Goal: Information Seeking & Learning: Check status

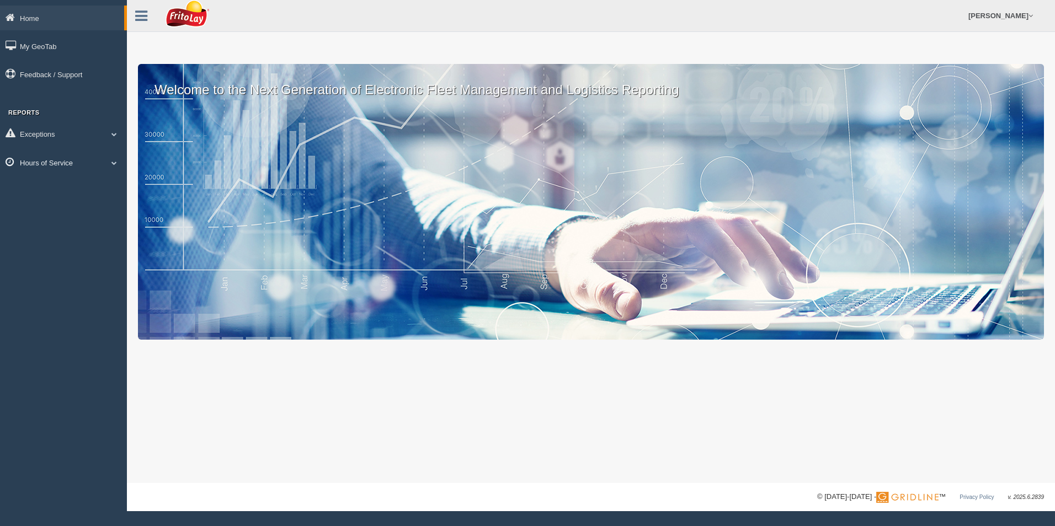
click at [51, 160] on link "Hours of Service" at bounding box center [63, 162] width 127 height 25
click at [50, 189] on link "HOS Explanation Reports" at bounding box center [72, 188] width 104 height 20
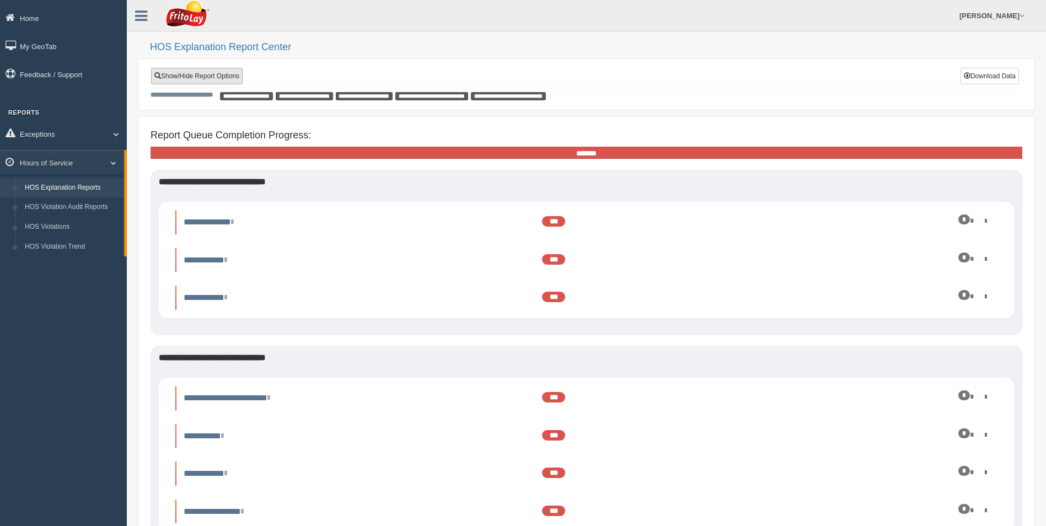
click at [201, 77] on link "Show/Hide Report Options" at bounding box center [197, 76] width 92 height 17
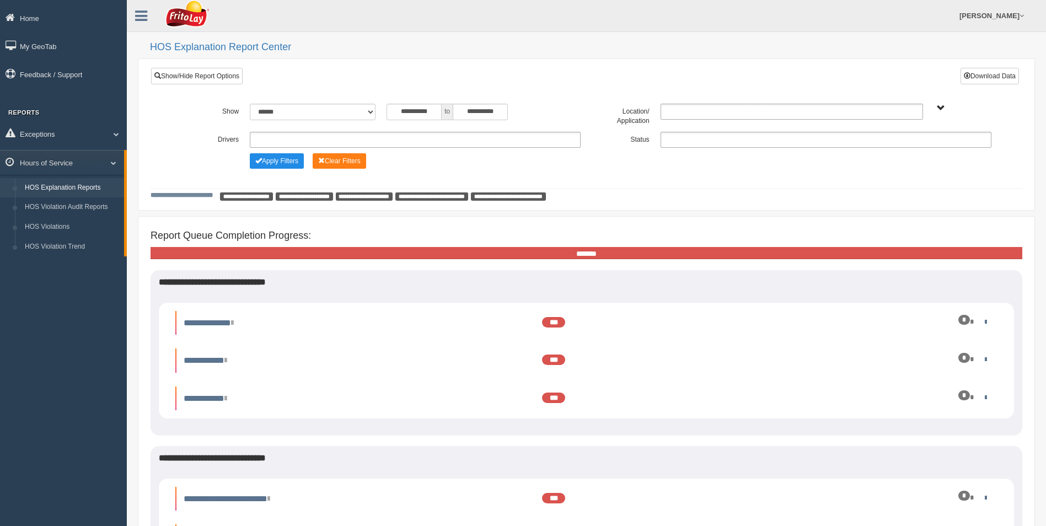
click at [313, 137] on ul at bounding box center [415, 140] width 331 height 16
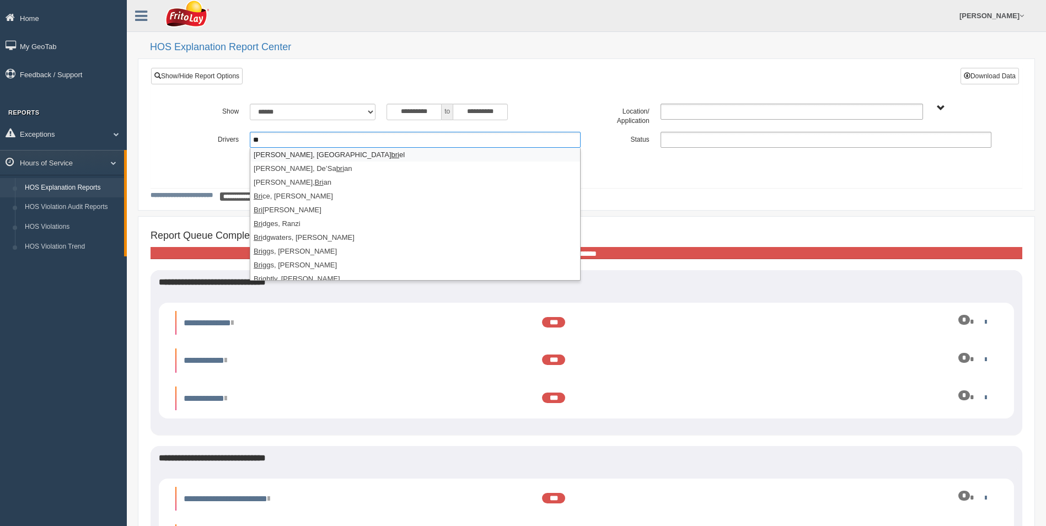
type input "*"
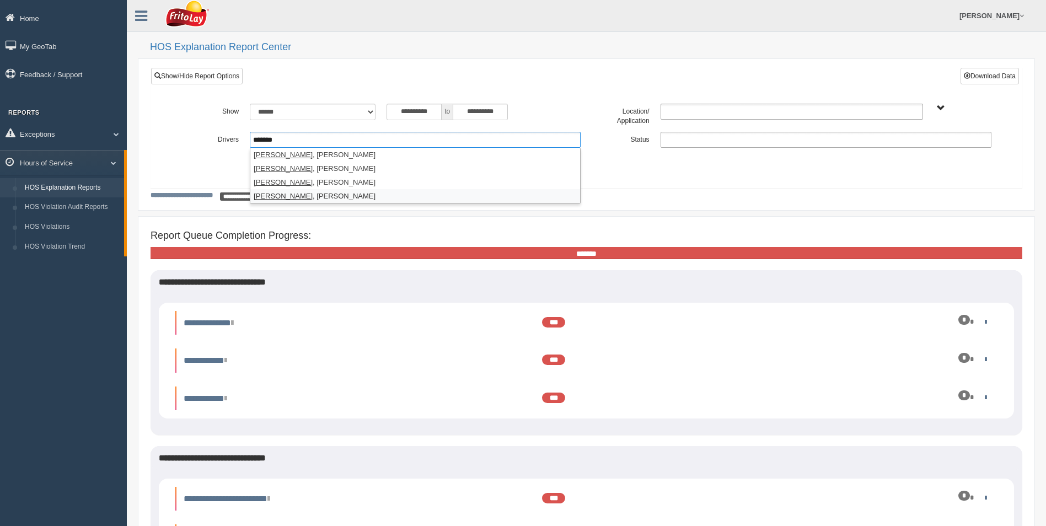
type input "*******"
click at [290, 197] on li "EDWARDS , BRIAN" at bounding box center [415, 196] width 330 height 14
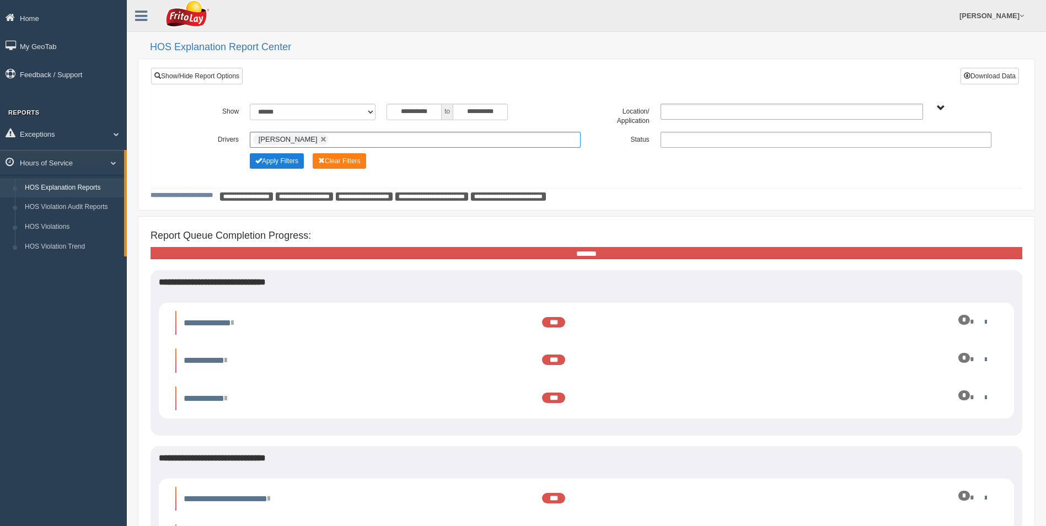
click at [277, 164] on button "Apply Filters" at bounding box center [277, 160] width 54 height 15
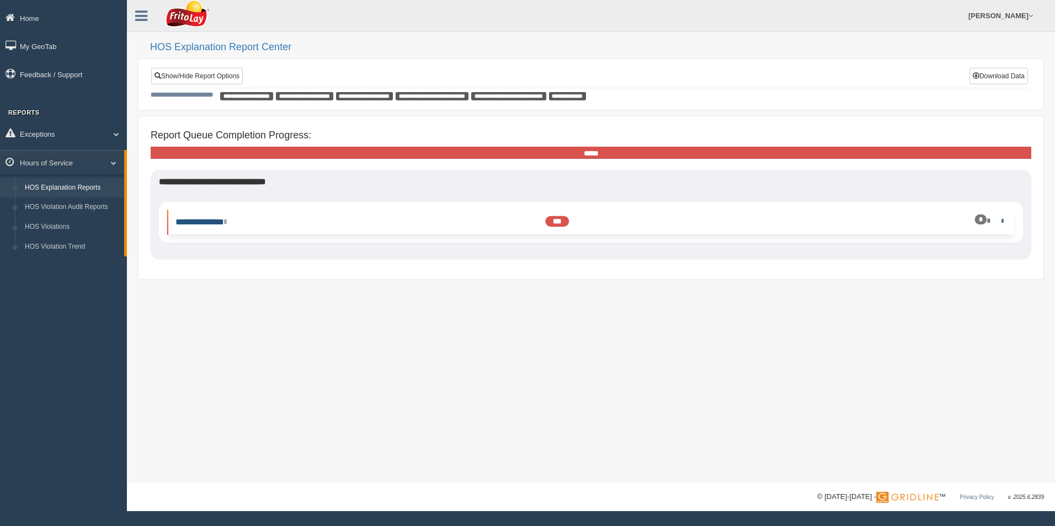
click at [215, 221] on link "**********" at bounding box center [200, 222] width 51 height 8
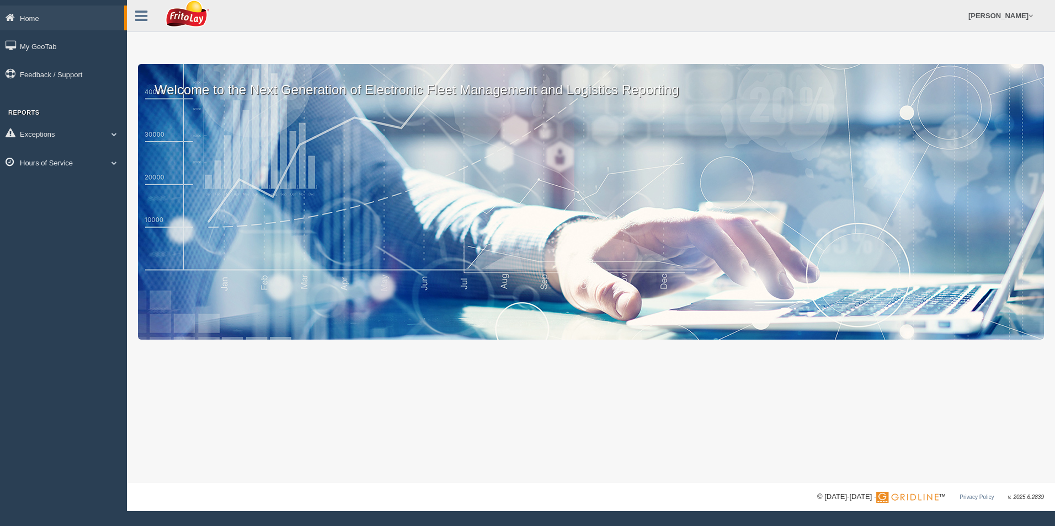
click at [60, 158] on link "Hours of Service" at bounding box center [63, 162] width 127 height 25
click at [62, 188] on link "HOS Explanation Reports" at bounding box center [72, 188] width 104 height 20
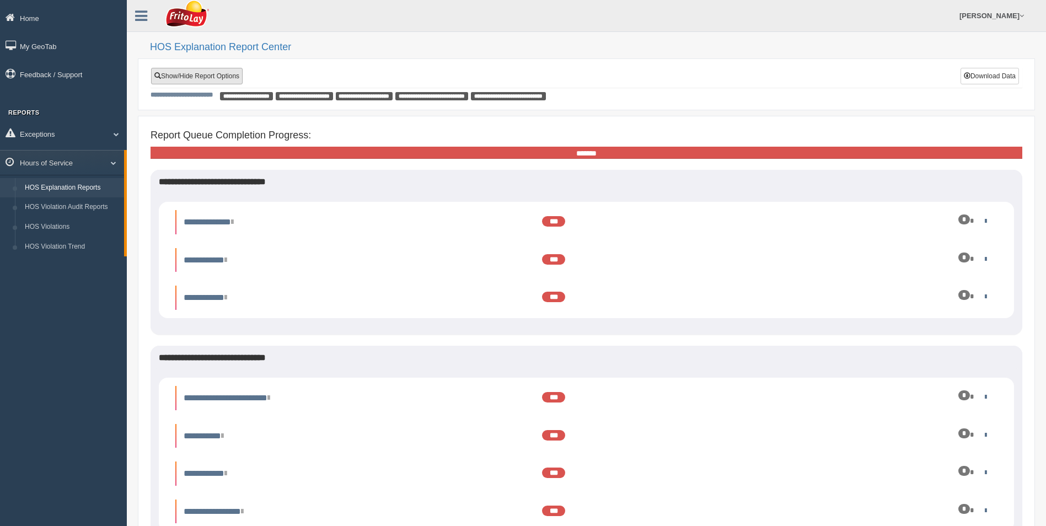
click at [200, 78] on link "Show/Hide Report Options" at bounding box center [197, 76] width 92 height 17
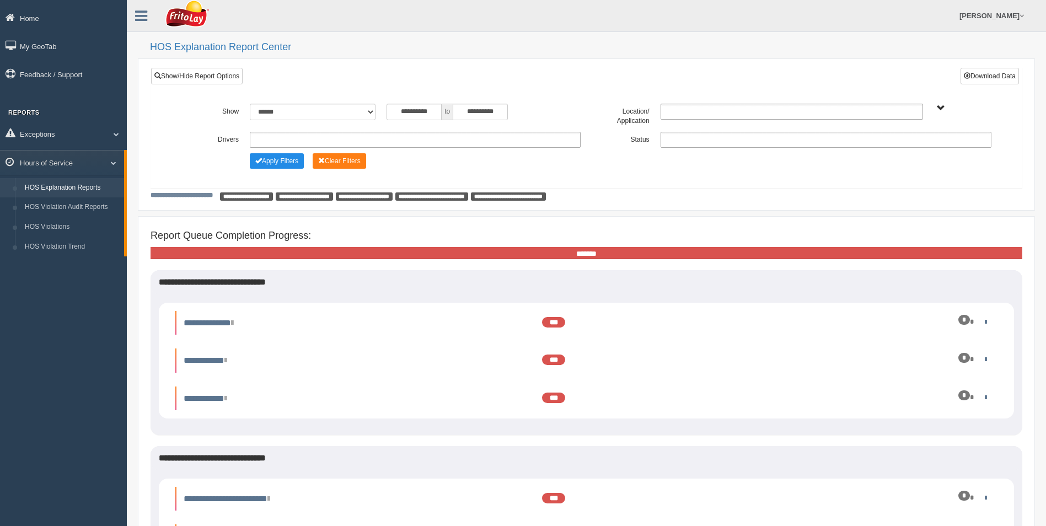
click at [262, 134] on ul at bounding box center [415, 140] width 331 height 16
type input "*******"
click at [315, 153] on em "Eleanor" at bounding box center [344, 155] width 59 height 8
click at [284, 157] on button "Apply Filters" at bounding box center [277, 160] width 54 height 15
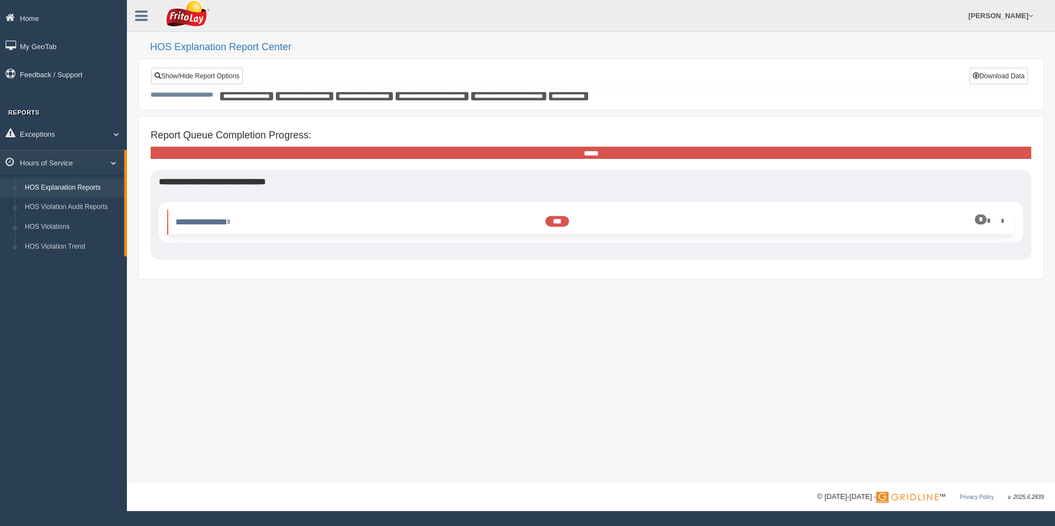
click at [215, 215] on li "**********" at bounding box center [590, 222] width 847 height 24
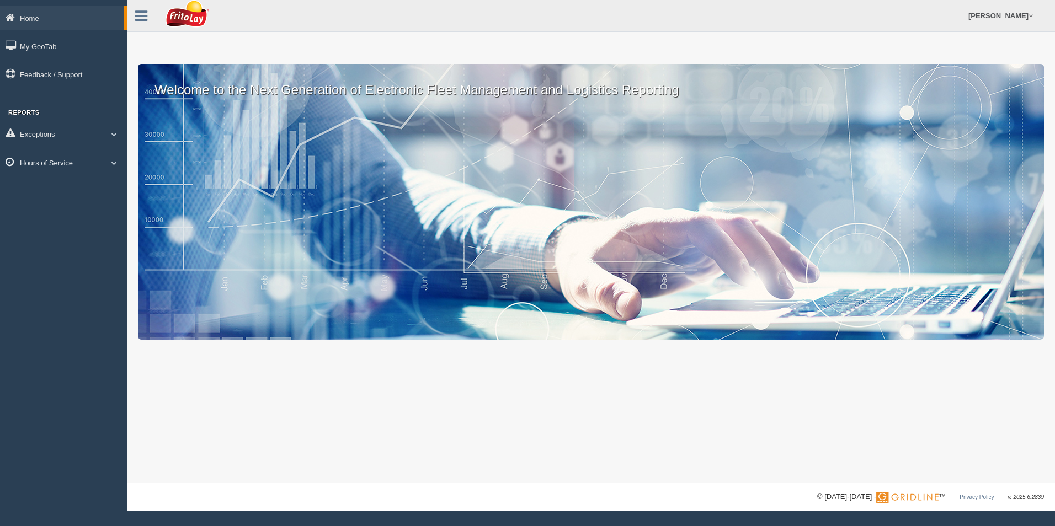
click at [39, 165] on link "Hours of Service" at bounding box center [63, 162] width 127 height 25
click at [59, 186] on link "HOS Explanation Reports" at bounding box center [72, 188] width 104 height 20
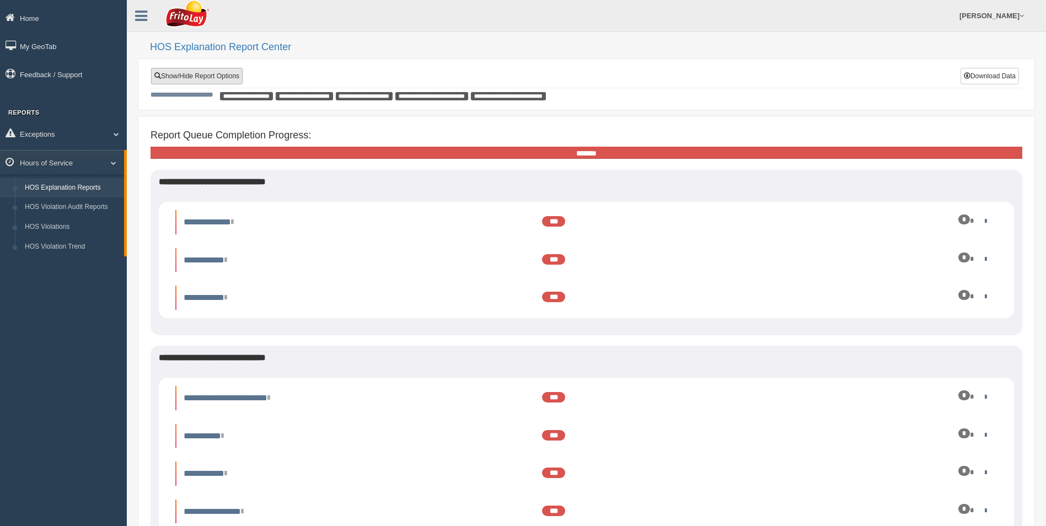
click at [195, 75] on link "Show/Hide Report Options" at bounding box center [197, 76] width 92 height 17
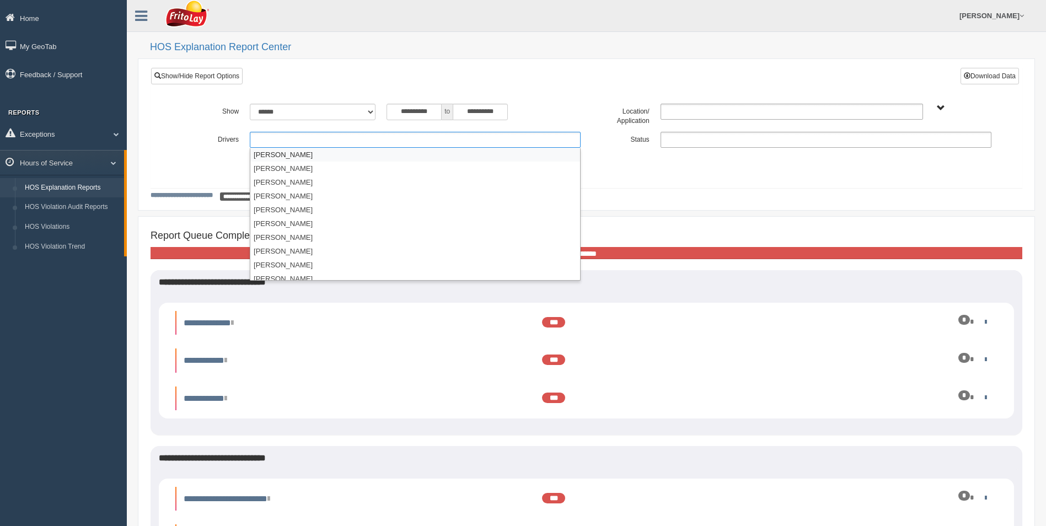
click at [270, 143] on ul at bounding box center [415, 140] width 331 height 16
click at [270, 142] on ul at bounding box center [415, 140] width 331 height 16
click at [269, 142] on ul at bounding box center [415, 140] width 331 height 16
click at [269, 141] on ul at bounding box center [415, 140] width 331 height 16
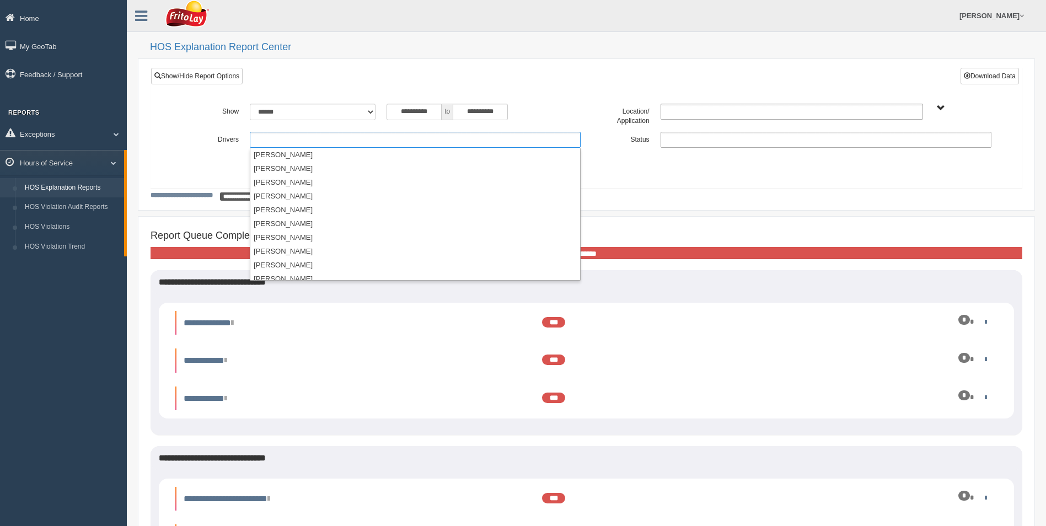
click at [328, 143] on ul at bounding box center [415, 140] width 331 height 16
click at [348, 137] on ul at bounding box center [415, 140] width 331 height 16
click at [264, 132] on ul at bounding box center [415, 140] width 331 height 16
click at [196, 111] on label "Show" at bounding box center [210, 110] width 68 height 13
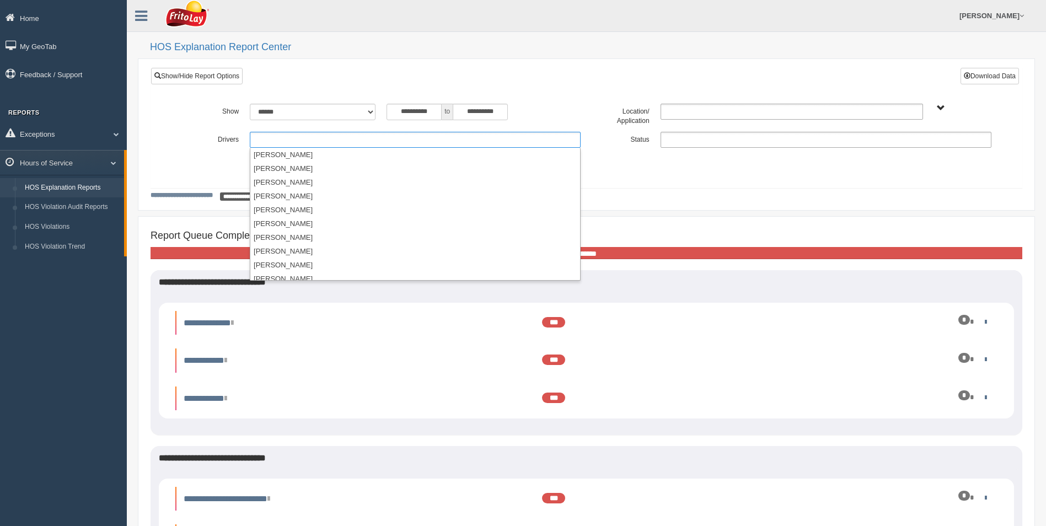
type input "**********"
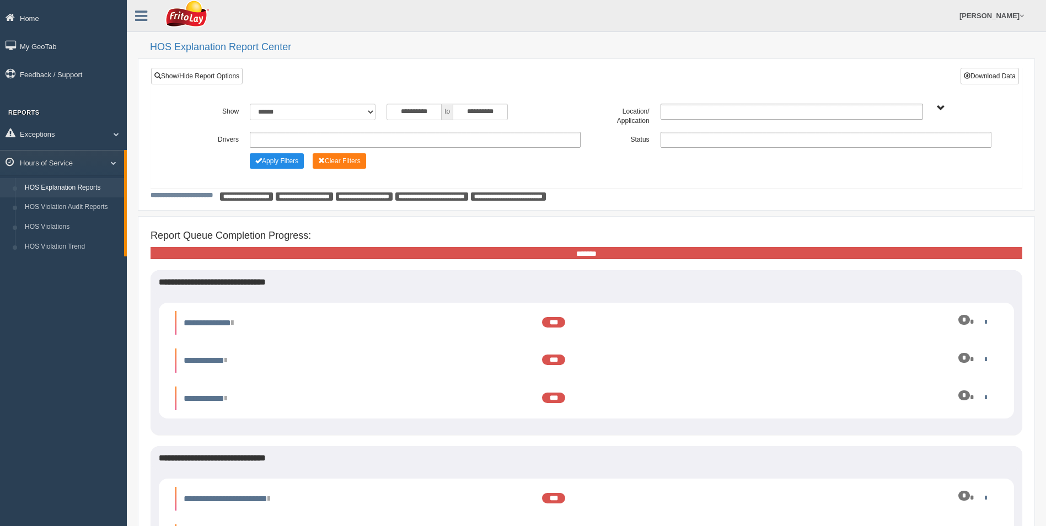
click at [273, 142] on input "text" at bounding box center [276, 140] width 46 height 14
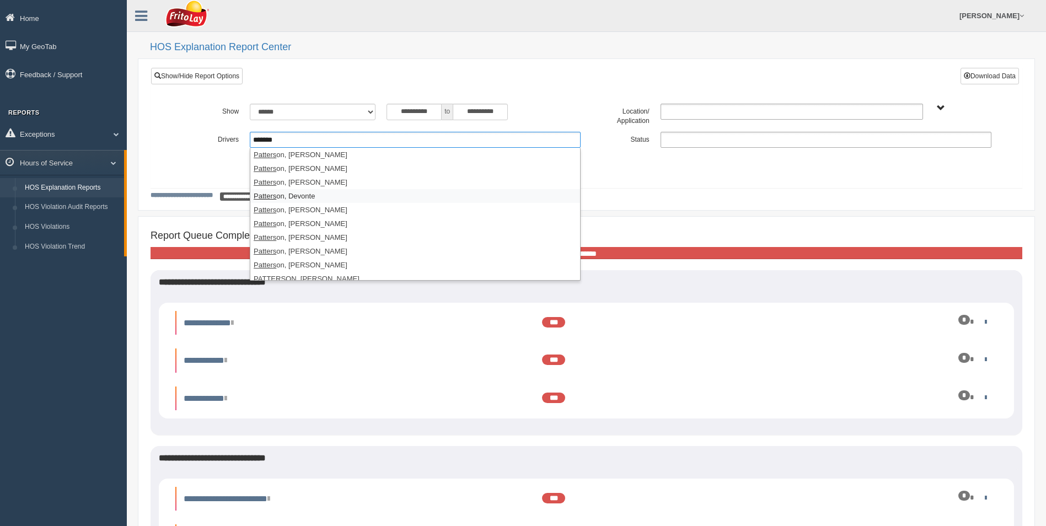
scroll to position [6, 0]
type input "*******"
click at [286, 270] on li "PATTERS ON, Joseph" at bounding box center [415, 273] width 330 height 14
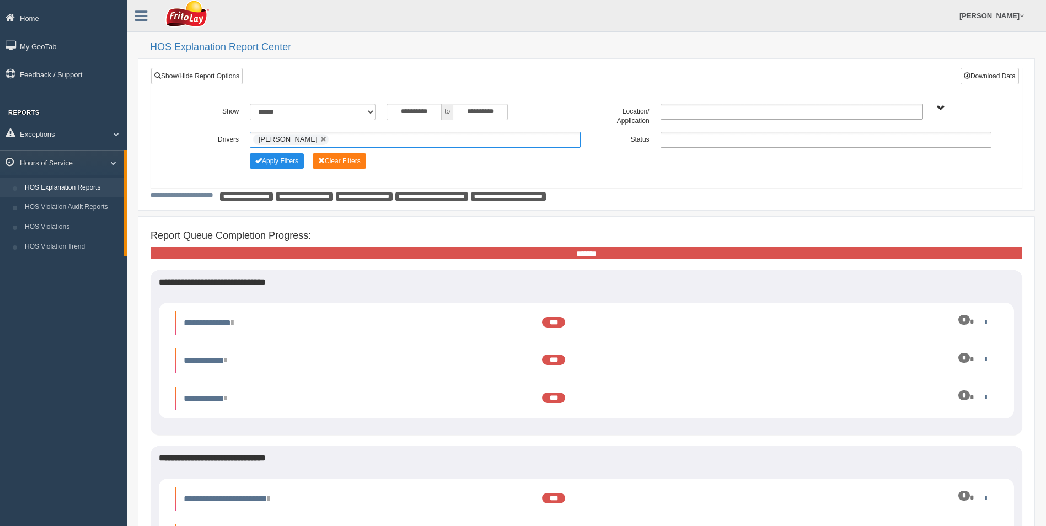
scroll to position [0, 0]
click at [275, 162] on button "Apply Filters" at bounding box center [277, 160] width 54 height 15
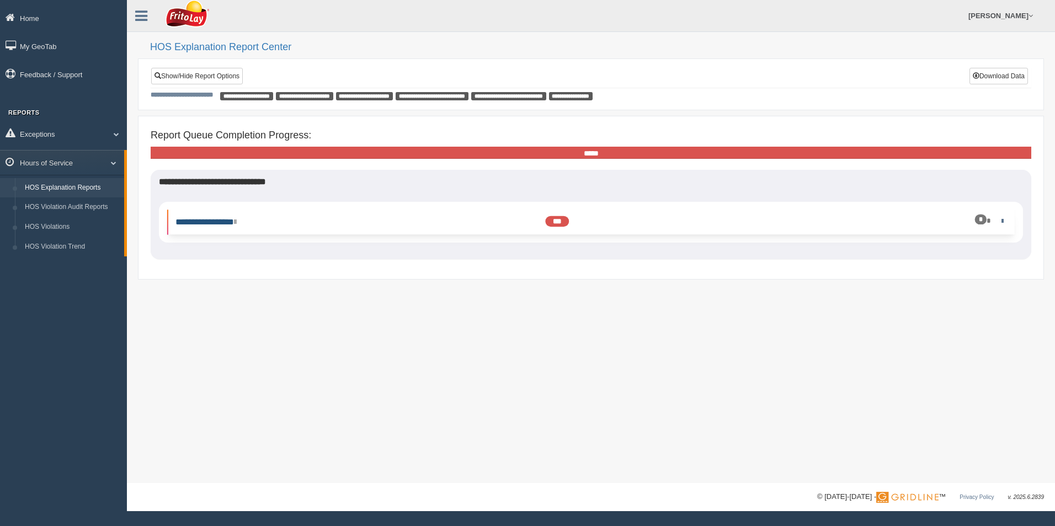
click at [223, 223] on link "**********" at bounding box center [205, 222] width 61 height 8
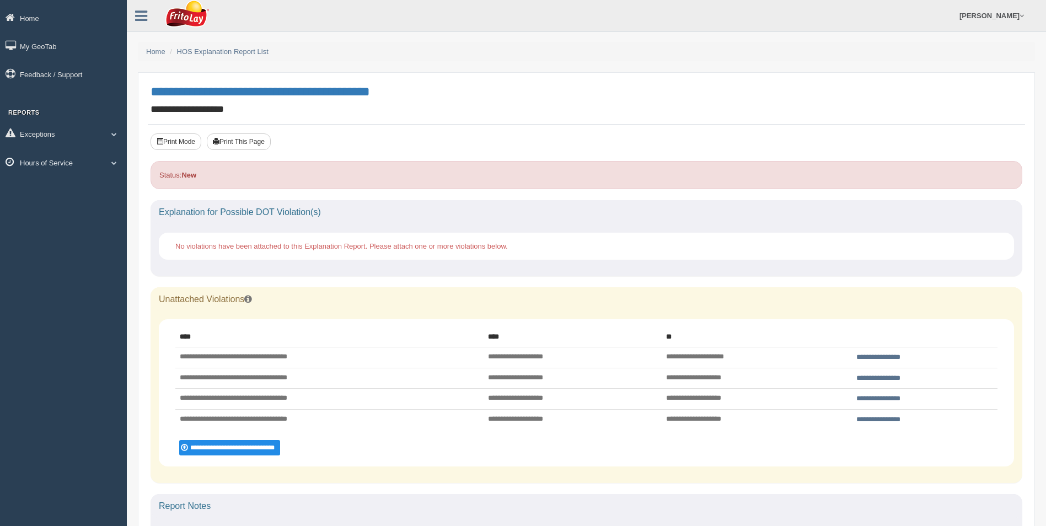
click at [56, 162] on link "Hours of Service" at bounding box center [63, 162] width 127 height 25
click at [77, 189] on link "HOS Explanation Reports" at bounding box center [72, 188] width 104 height 20
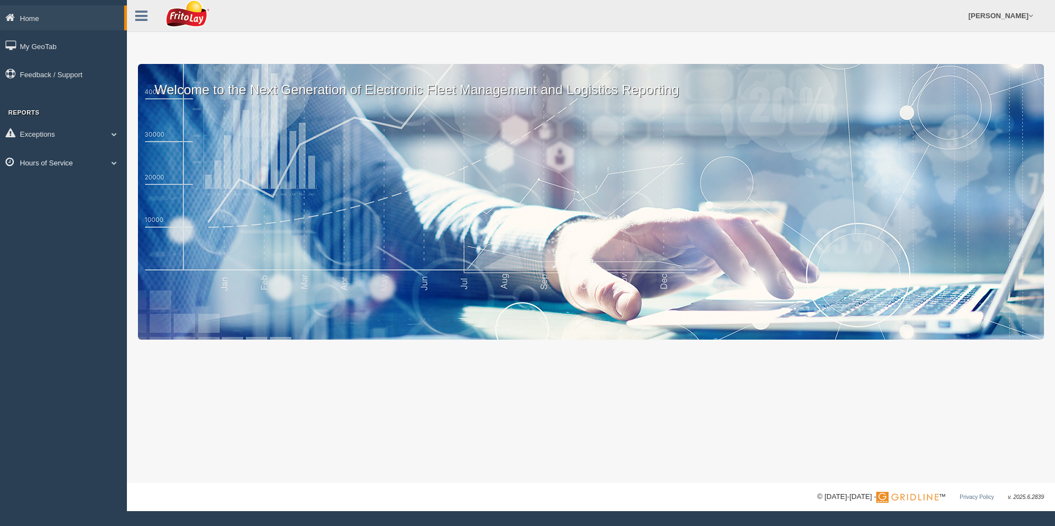
click at [47, 155] on link "Hours of Service" at bounding box center [63, 162] width 127 height 25
click at [64, 190] on link "HOS Explanation Reports" at bounding box center [72, 188] width 104 height 20
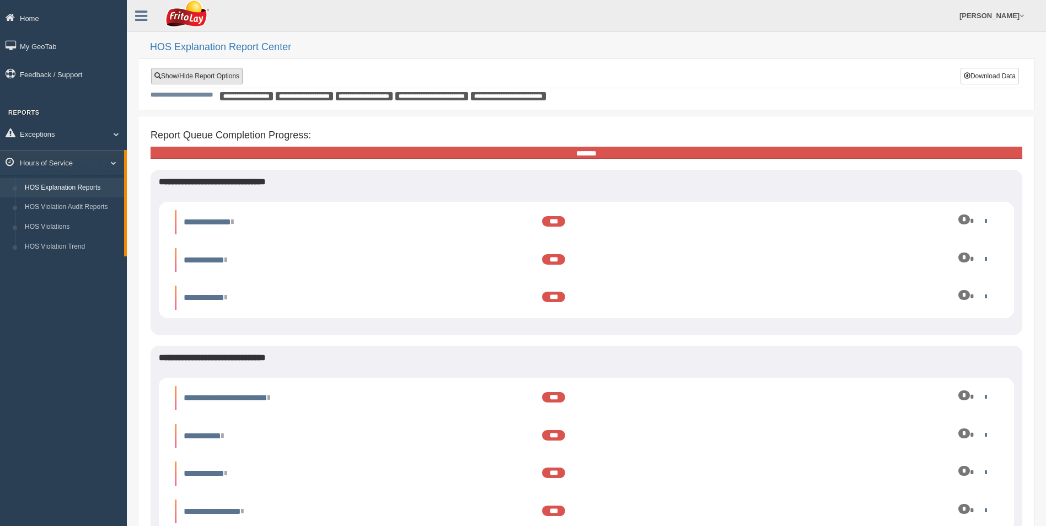
click at [195, 79] on link "Show/Hide Report Options" at bounding box center [197, 76] width 92 height 17
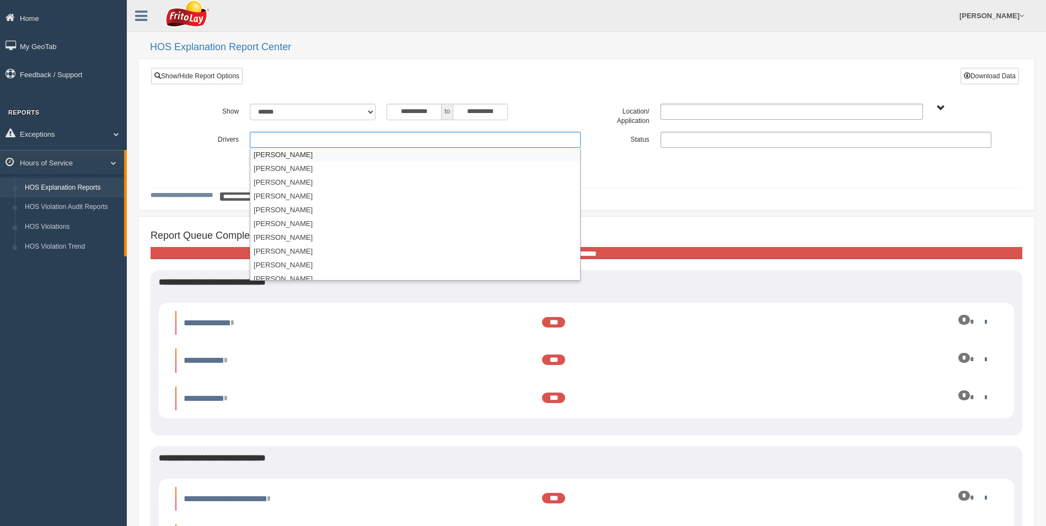
click at [266, 141] on ul at bounding box center [415, 140] width 331 height 16
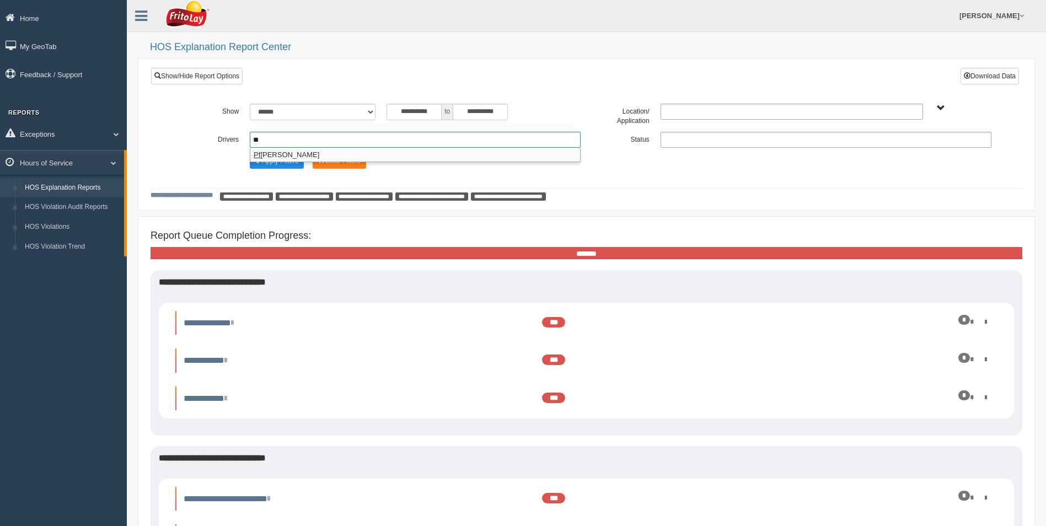
type input "**"
click at [285, 158] on li "Pf eifle, Michael" at bounding box center [415, 155] width 330 height 14
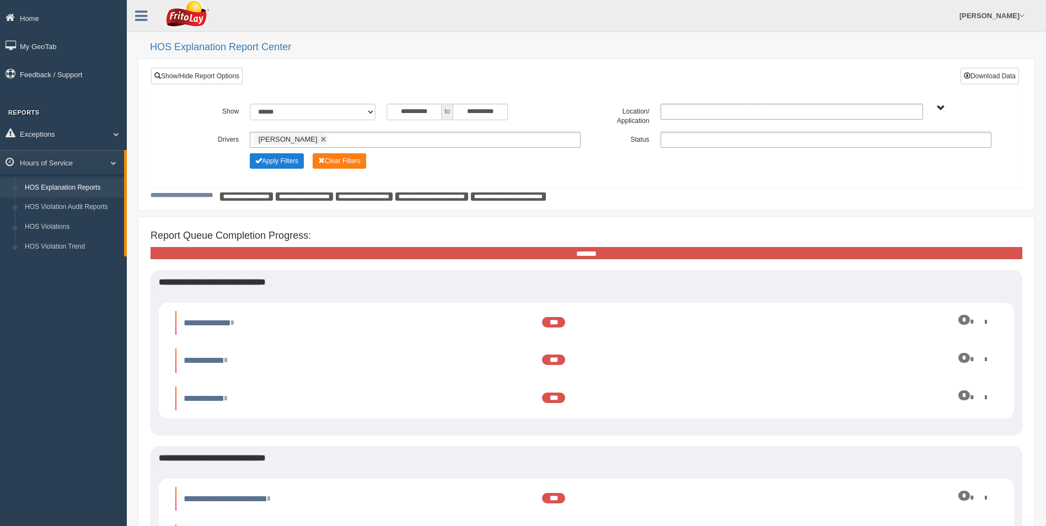
click at [281, 162] on button "Apply Filters" at bounding box center [277, 160] width 54 height 15
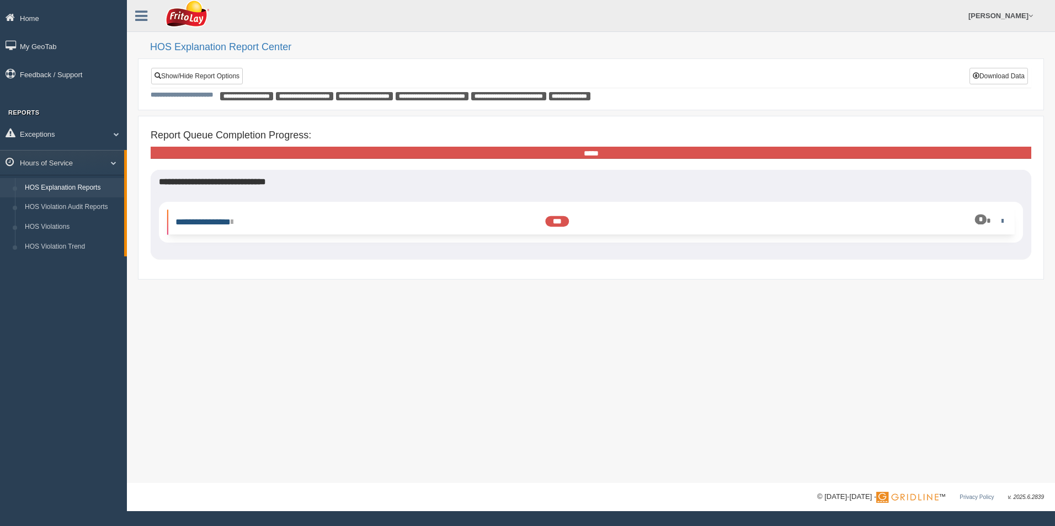
click at [225, 222] on link "**********" at bounding box center [203, 222] width 57 height 8
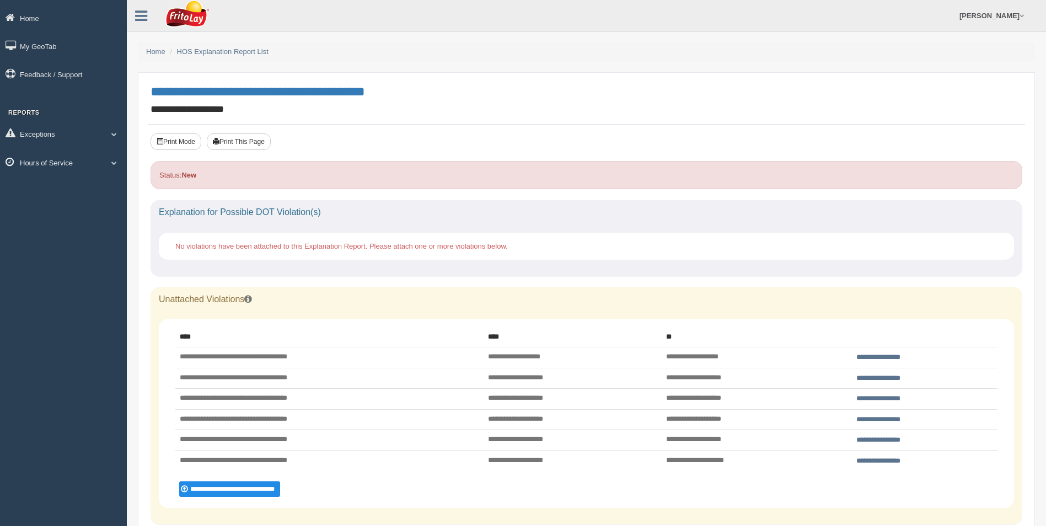
click at [61, 163] on link "Hours of Service" at bounding box center [63, 162] width 127 height 25
click at [60, 189] on link "HOS Explanation Reports" at bounding box center [72, 188] width 104 height 20
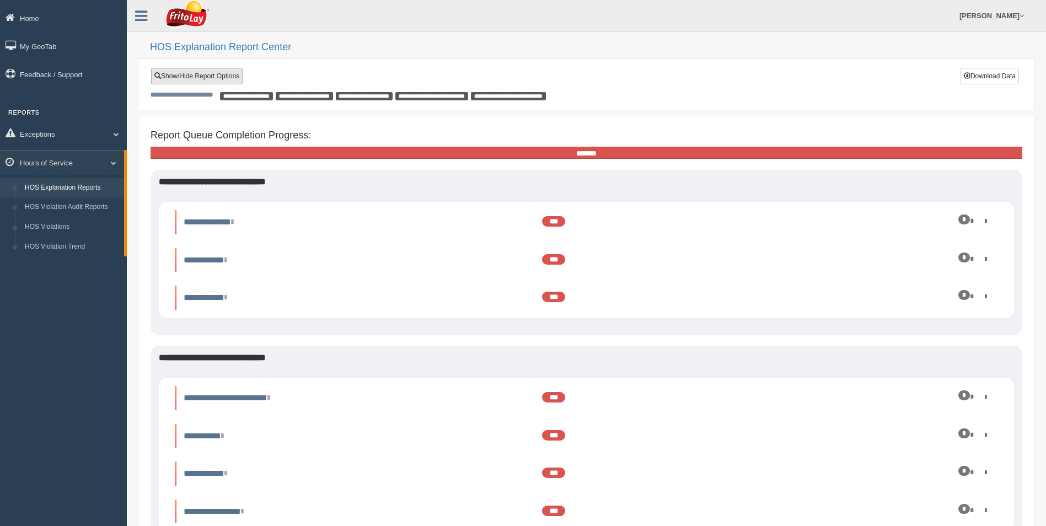
click at [202, 77] on link "Show/Hide Report Options" at bounding box center [197, 76] width 92 height 17
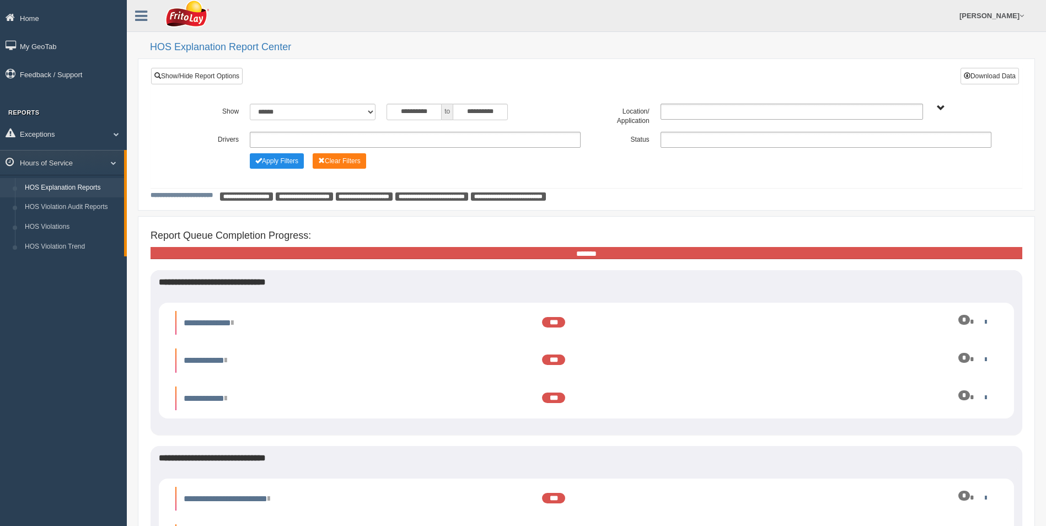
click at [271, 138] on ul at bounding box center [415, 140] width 331 height 16
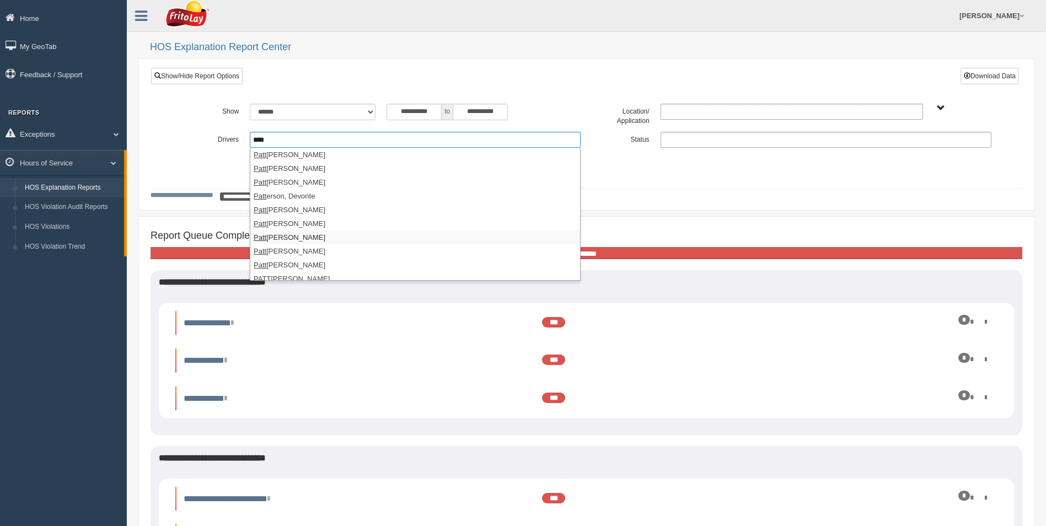
scroll to position [19, 0]
type input "****"
click at [291, 258] on li "PATT ERSON, Joseph" at bounding box center [415, 260] width 330 height 14
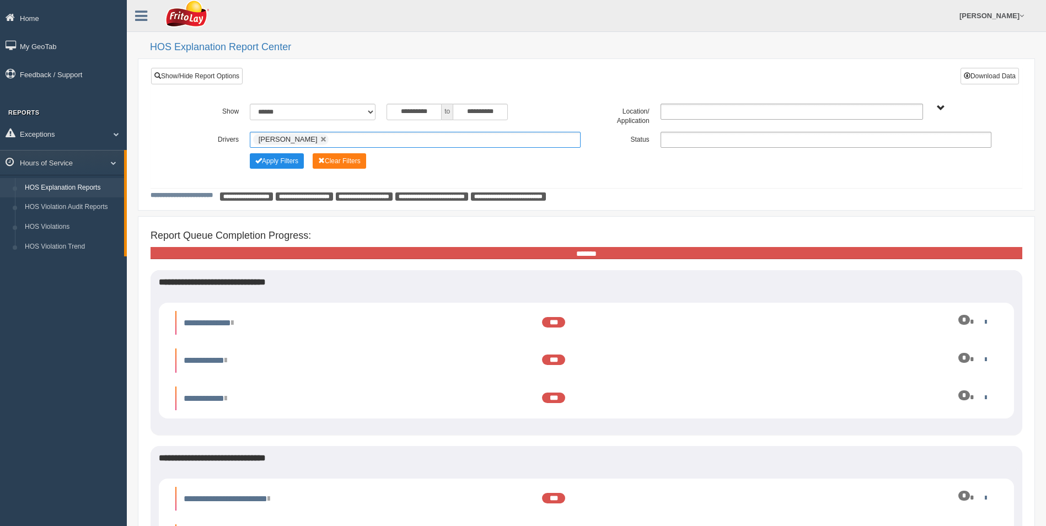
scroll to position [6, 0]
click at [276, 161] on button "Apply Filters" at bounding box center [277, 160] width 54 height 15
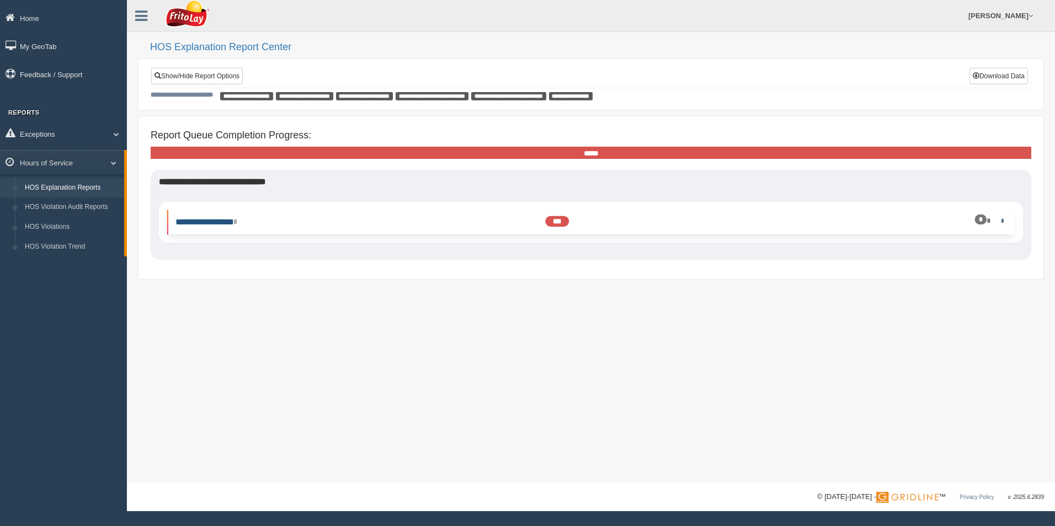
click at [213, 225] on link "**********" at bounding box center [205, 222] width 61 height 8
